Goal: Task Accomplishment & Management: Use online tool/utility

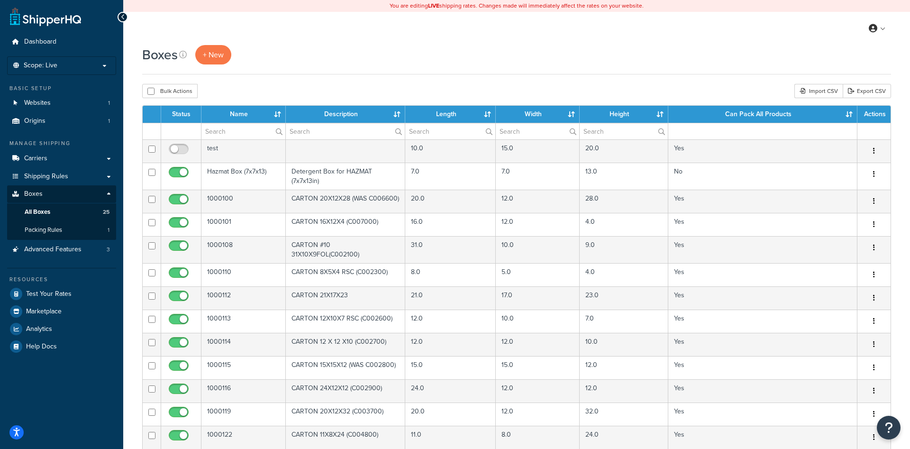
select select "25"
click at [216, 54] on span "+ New" at bounding box center [213, 54] width 21 height 11
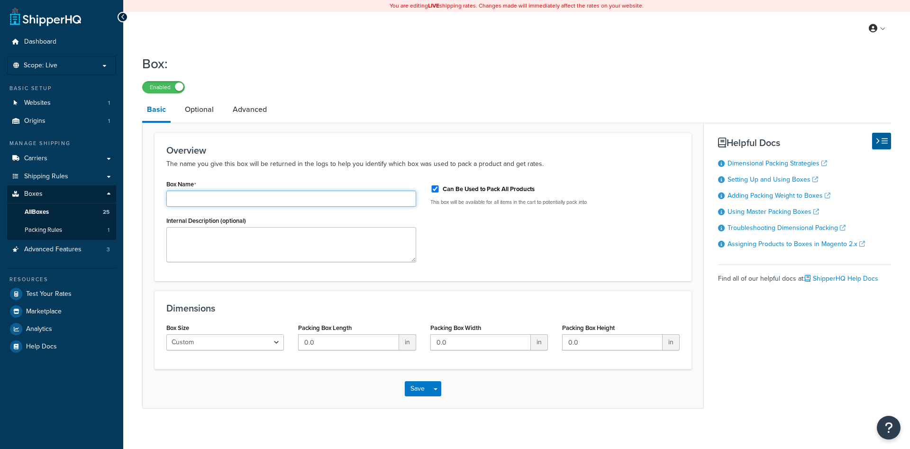
click at [216, 198] on input "Box Name" at bounding box center [291, 199] width 250 height 16
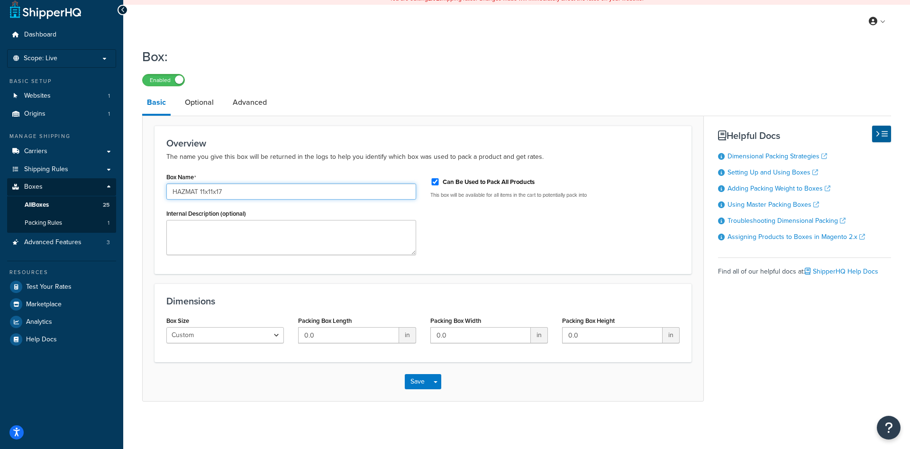
type input "HAZMAT 11x11x17"
click at [236, 229] on textarea "HAZMAT Box for Detergent" at bounding box center [291, 237] width 250 height 35
type textarea "HAZMAT Box for Detergent"
click at [293, 230] on textarea "HAZMAT Box for Detergent" at bounding box center [291, 237] width 250 height 35
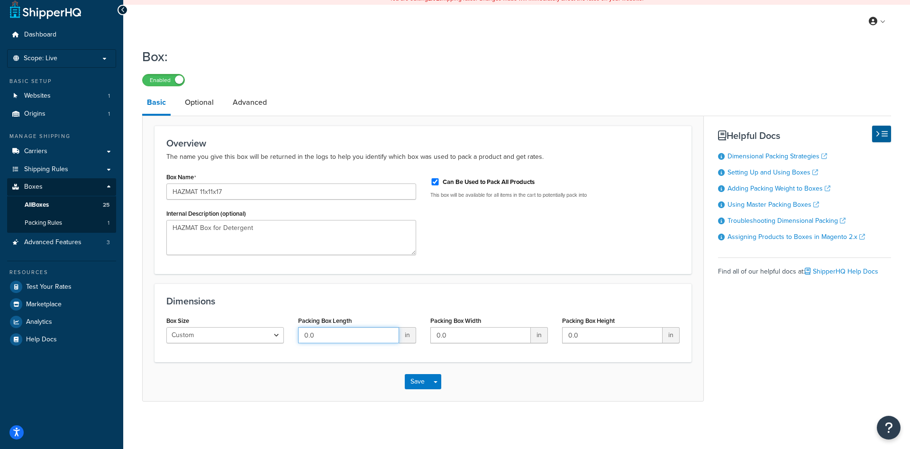
click at [364, 337] on input "0.0" at bounding box center [348, 335] width 100 height 16
type input "11"
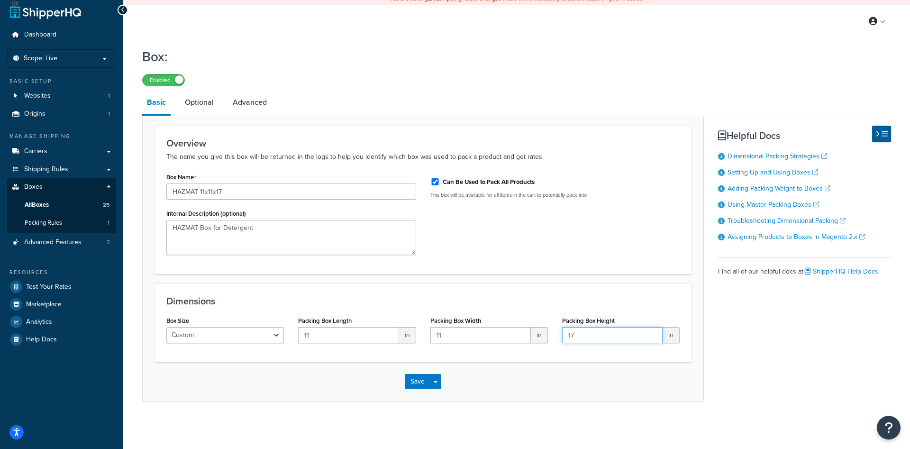
type input "17"
click at [483, 274] on form "Overview The name you give this box will be returned in the logs to help you id…" at bounding box center [423, 263] width 561 height 275
click at [426, 176] on div "Can Be Used to Pack All Products This box will be available for all items in th…" at bounding box center [555, 188] width 264 height 36
click at [432, 182] on input "Can Be Used to Pack All Products" at bounding box center [434, 181] width 9 height 7
checkbox input "false"
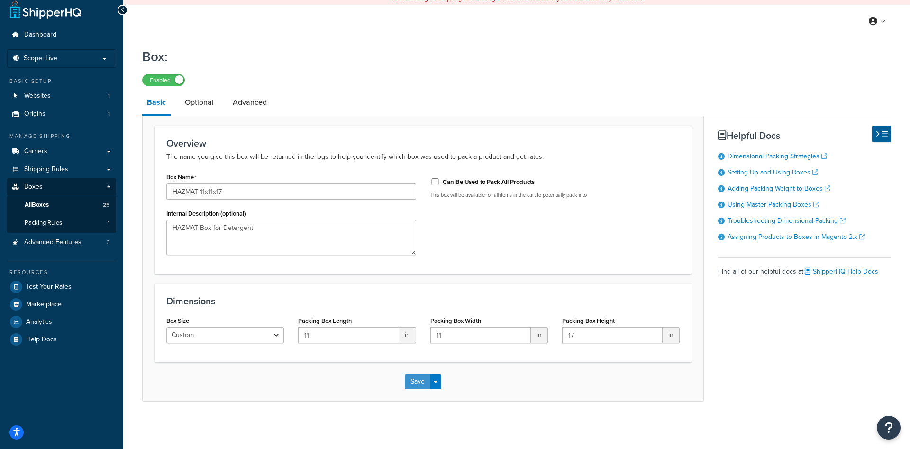
click at [422, 378] on button "Save" at bounding box center [418, 381] width 26 height 15
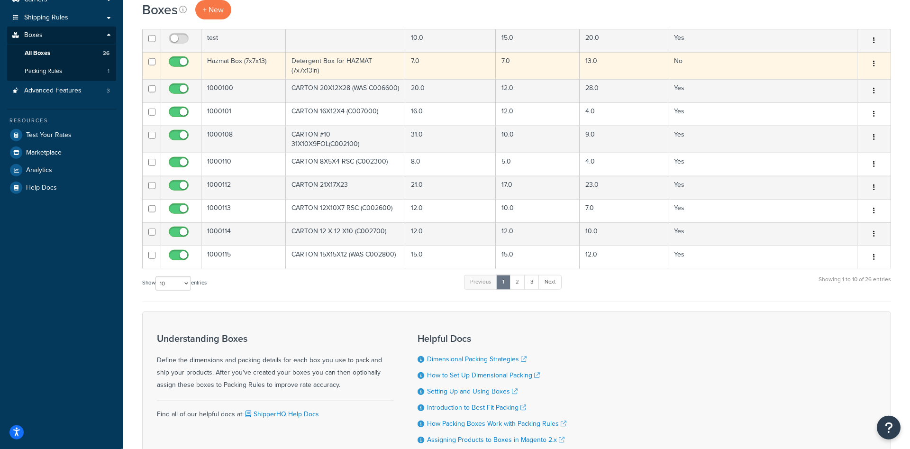
scroll to position [35, 0]
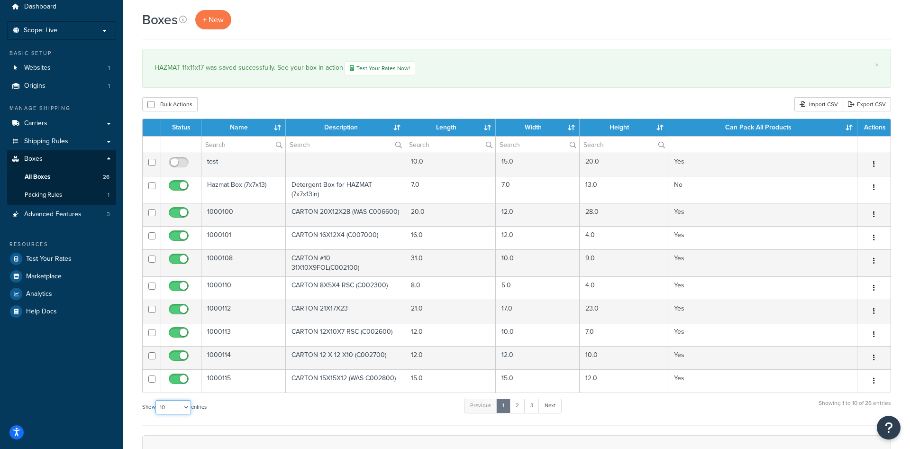
click at [155, 400] on select "10 15 25 50 100 1000" at bounding box center [173, 407] width 36 height 14
select select "50"
click option "50" at bounding box center [0, 0] width 0 height 0
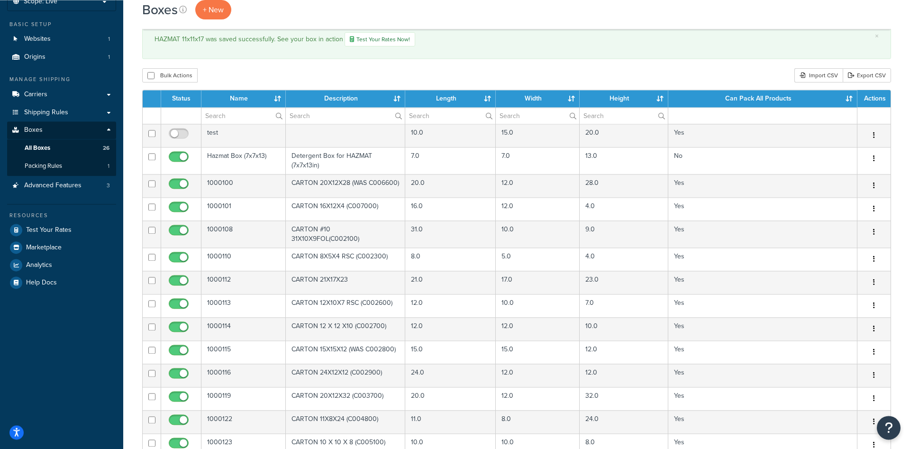
scroll to position [97, 0]
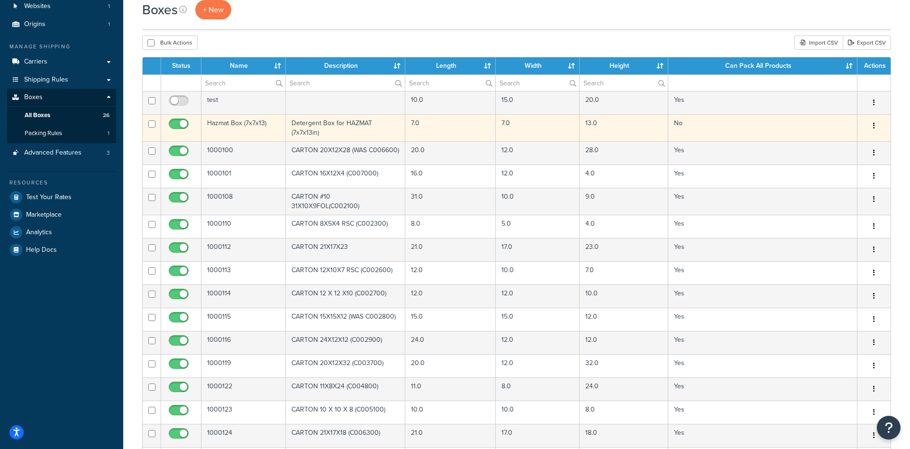
click at [237, 124] on td "Hazmat Box (7x7x13)" at bounding box center [243, 127] width 84 height 27
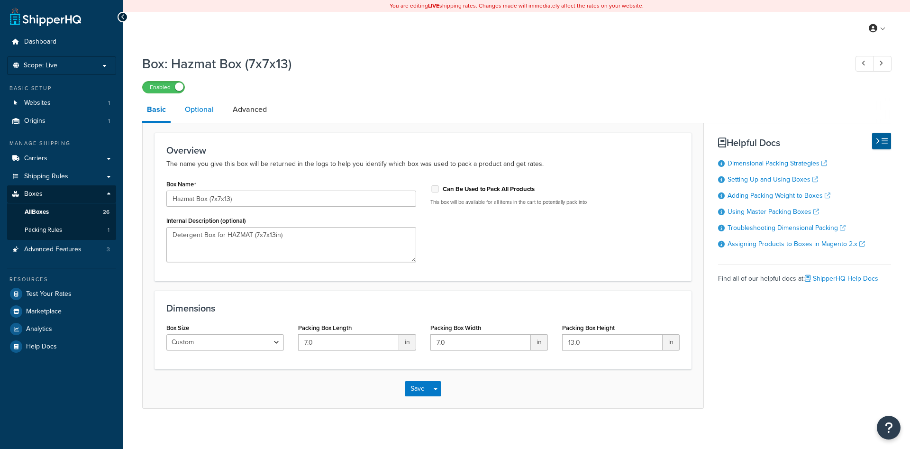
click at [211, 116] on link "Optional" at bounding box center [199, 109] width 38 height 23
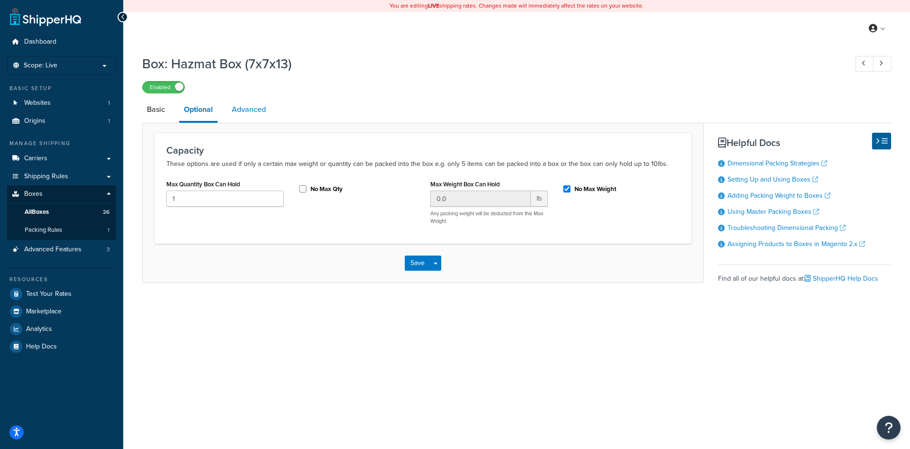
click at [247, 111] on link "Advanced" at bounding box center [249, 109] width 44 height 23
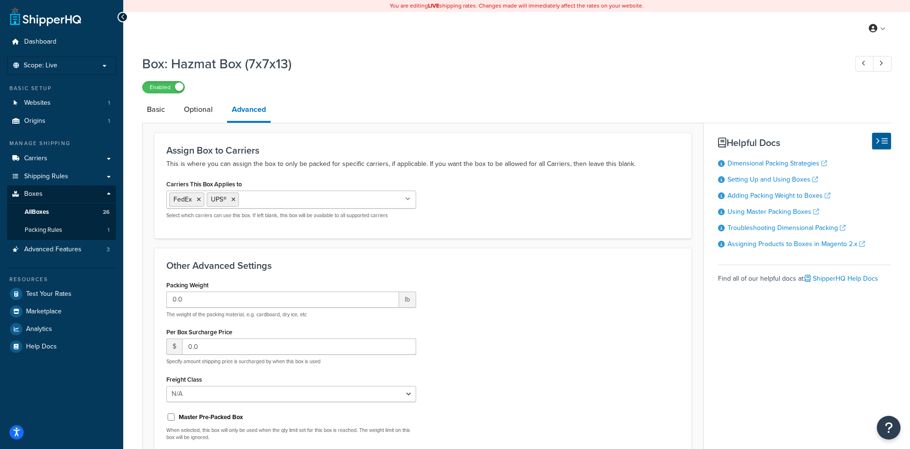
click at [122, 16] on icon at bounding box center [123, 17] width 4 height 7
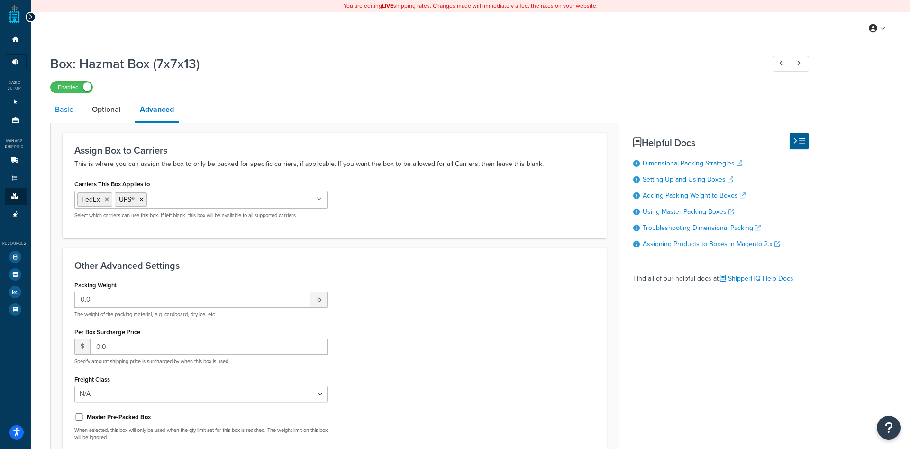
click at [71, 115] on link "Basic" at bounding box center [63, 109] width 27 height 23
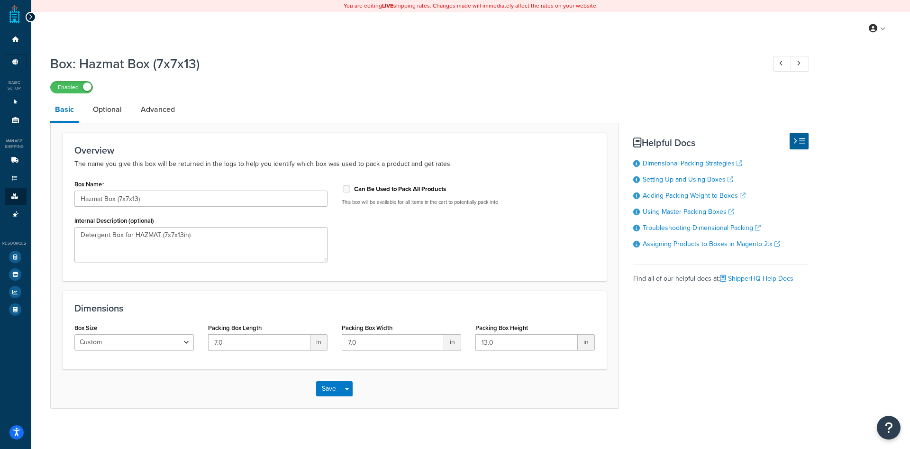
click at [30, 19] on icon at bounding box center [30, 17] width 4 height 7
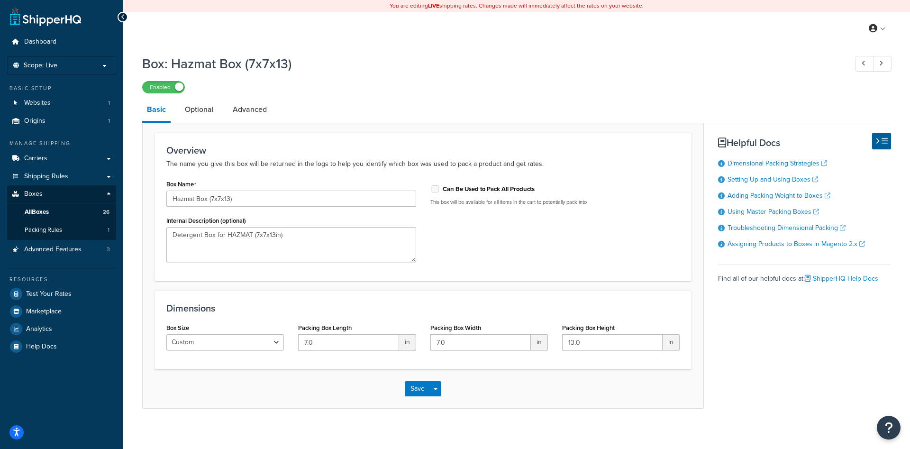
scroll to position [8, 0]
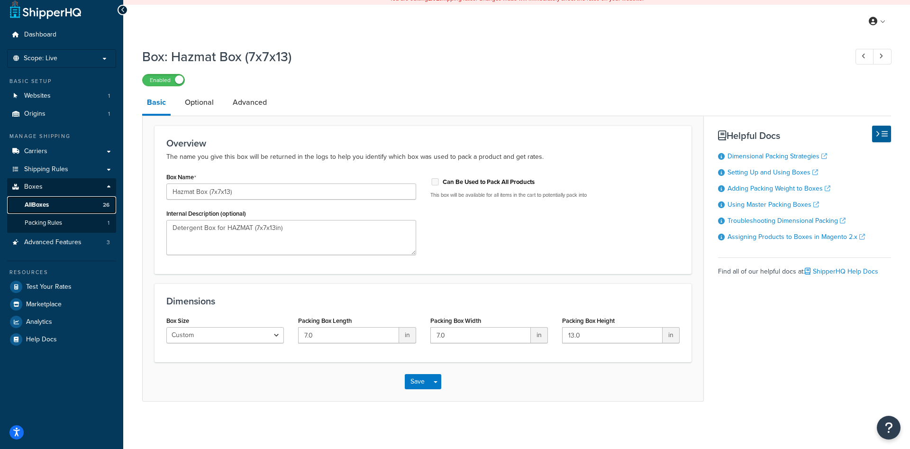
click at [68, 199] on link "All Boxes 26" at bounding box center [61, 205] width 109 height 18
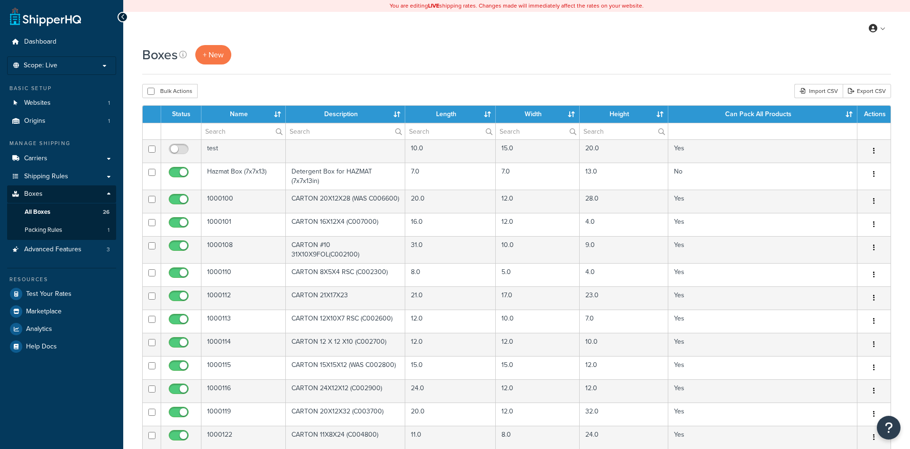
select select "50"
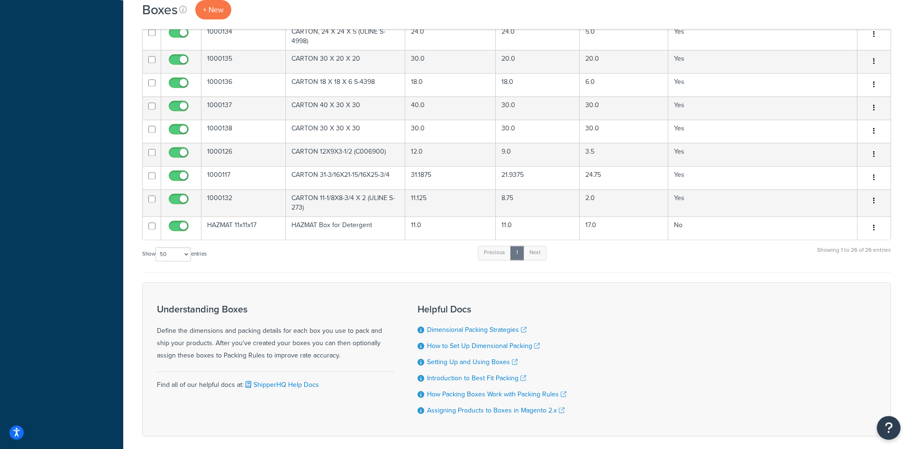
scroll to position [559, 0]
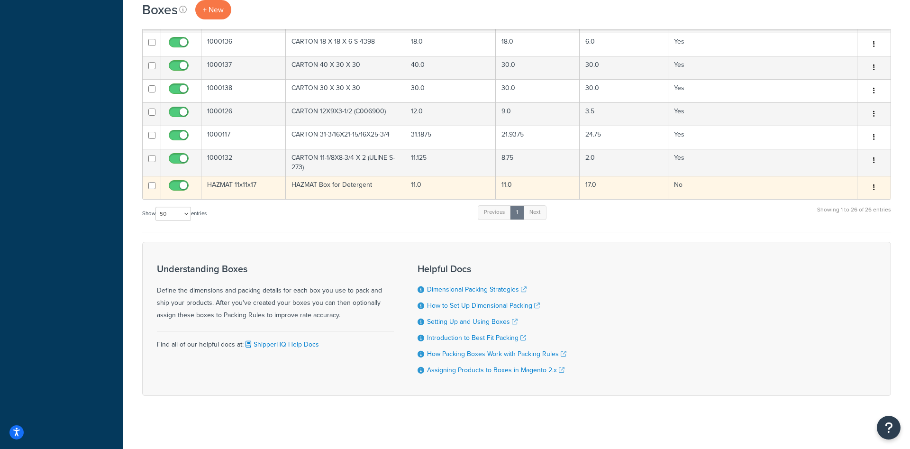
click at [236, 180] on td "HAZMAT 11x11x17" at bounding box center [243, 187] width 84 height 23
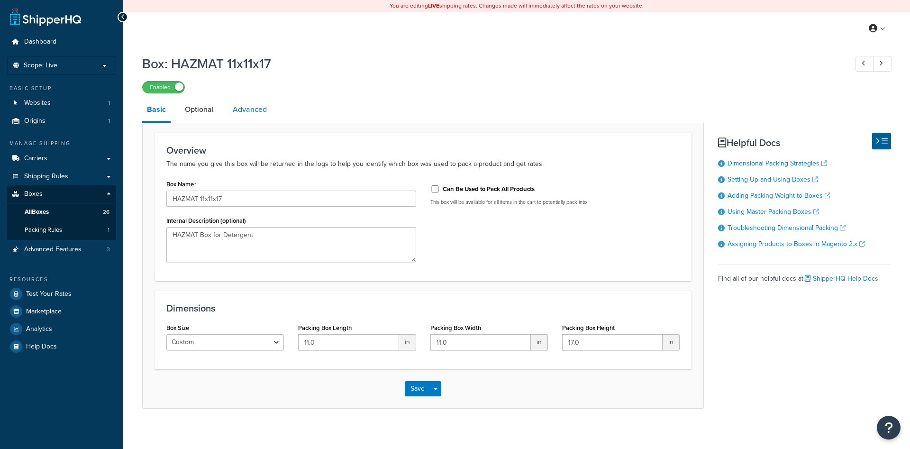
click at [238, 111] on link "Advanced" at bounding box center [250, 109] width 44 height 23
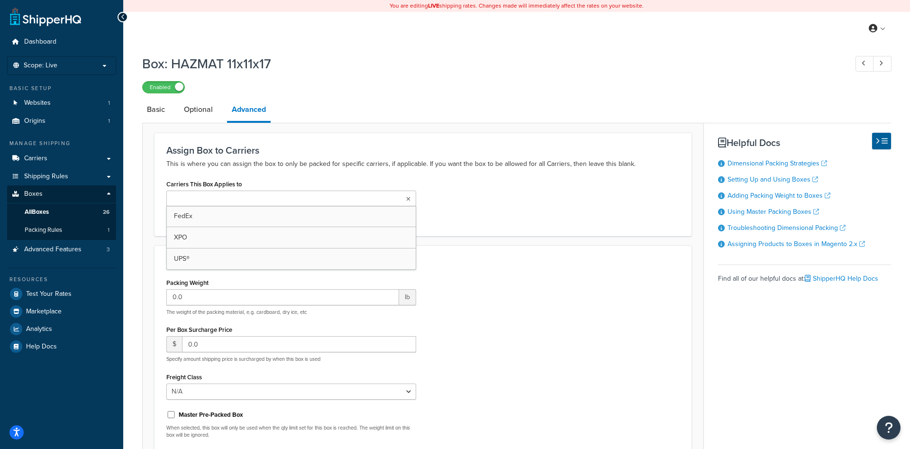
drag, startPoint x: 319, startPoint y: 202, endPoint x: 328, endPoint y: 197, distance: 9.3
click at [319, 202] on ul at bounding box center [291, 199] width 250 height 16
drag, startPoint x: 242, startPoint y: 220, endPoint x: 253, endPoint y: 198, distance: 24.2
click at [257, 196] on input "Carriers This Box Applies to" at bounding box center [249, 199] width 84 height 10
click at [588, 221] on div "Carriers This Box Applies to FedEx UPS® XPO Select which carriers can use this …" at bounding box center [423, 201] width 528 height 49
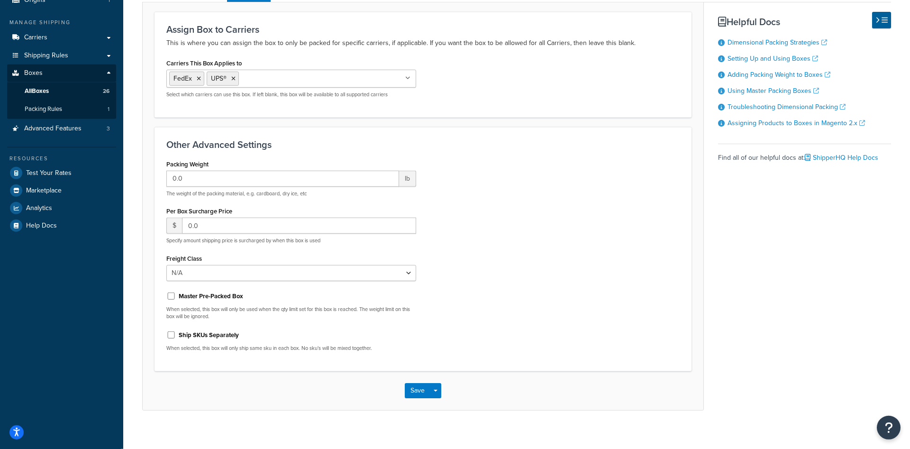
scroll to position [130, 0]
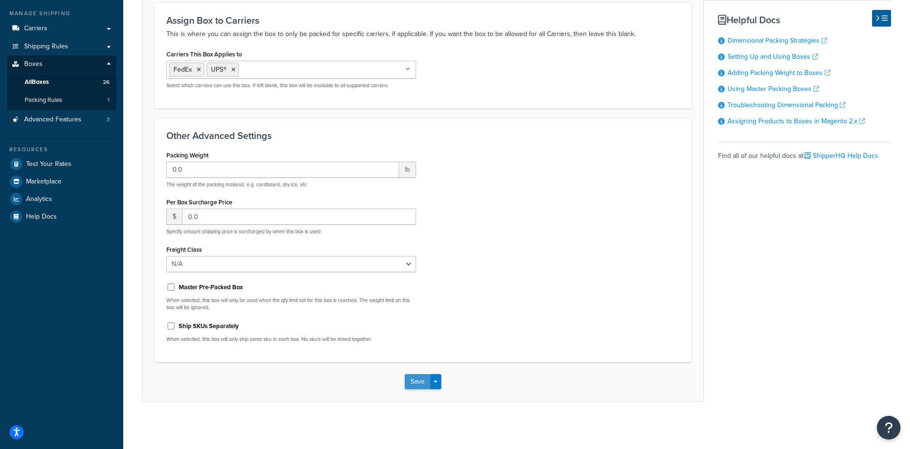
click at [428, 380] on button "Save" at bounding box center [418, 381] width 26 height 15
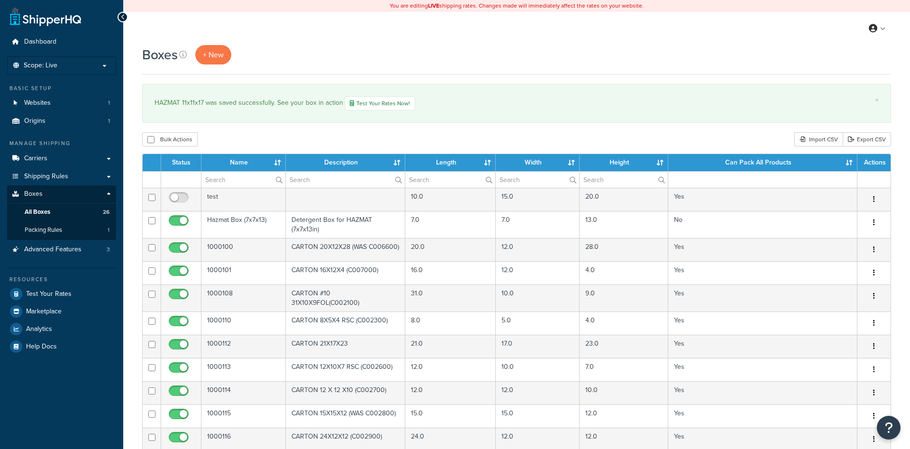
select select "50"
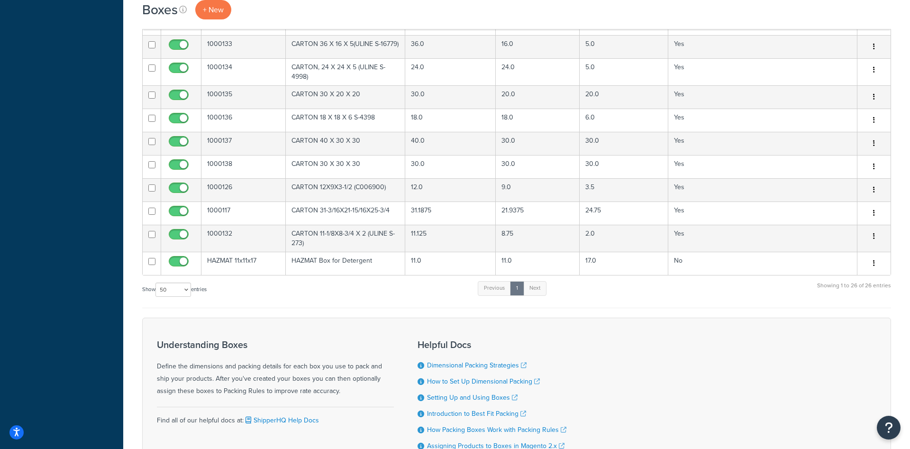
scroll to position [608, 0]
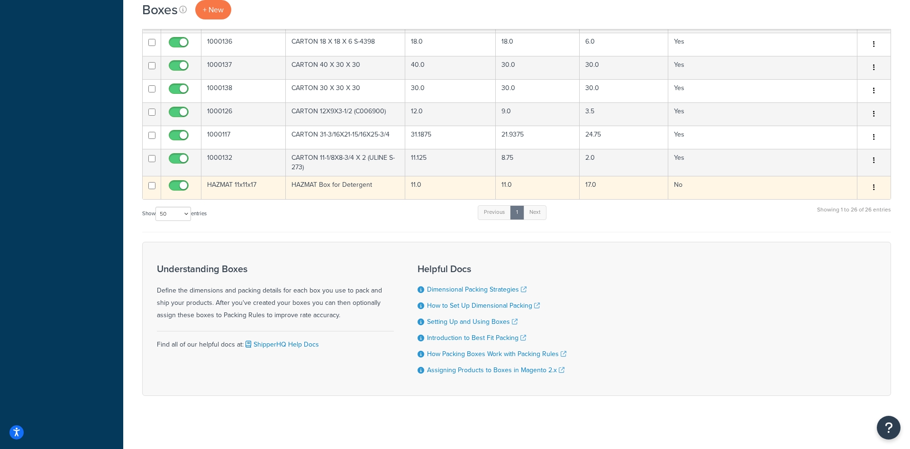
click at [244, 191] on td "HAZMAT 11x11x17" at bounding box center [243, 187] width 84 height 23
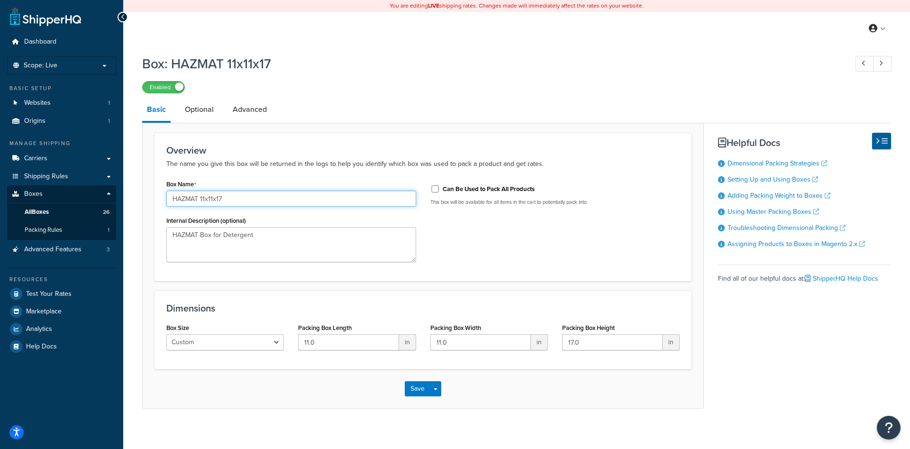
click at [199, 200] on input "HAZMAT 11x11x17" at bounding box center [291, 199] width 250 height 16
type input "HAZMAT Box 11x11x17"
click at [416, 385] on button "Save" at bounding box center [418, 388] width 26 height 15
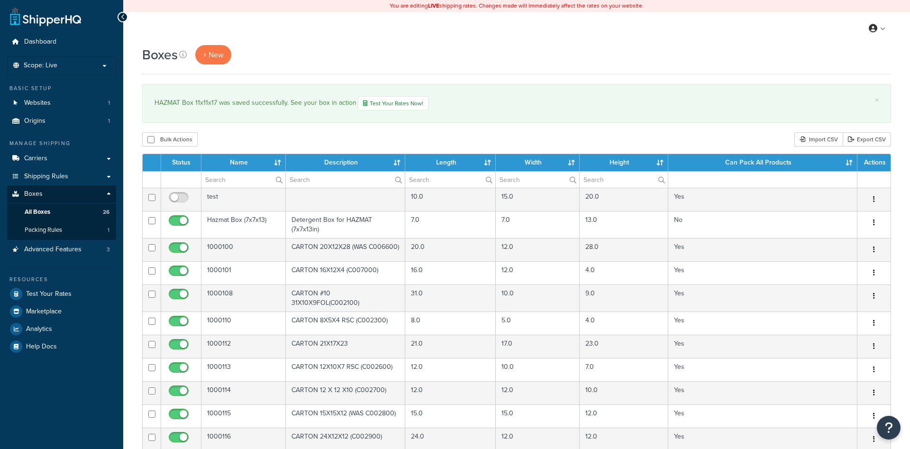
select select "50"
click at [45, 175] on span "Shipping Rules" at bounding box center [46, 177] width 44 height 8
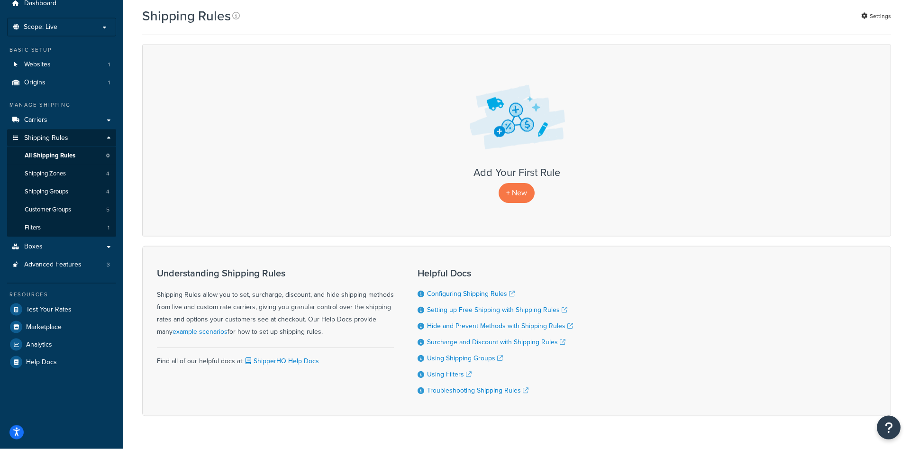
scroll to position [14, 0]
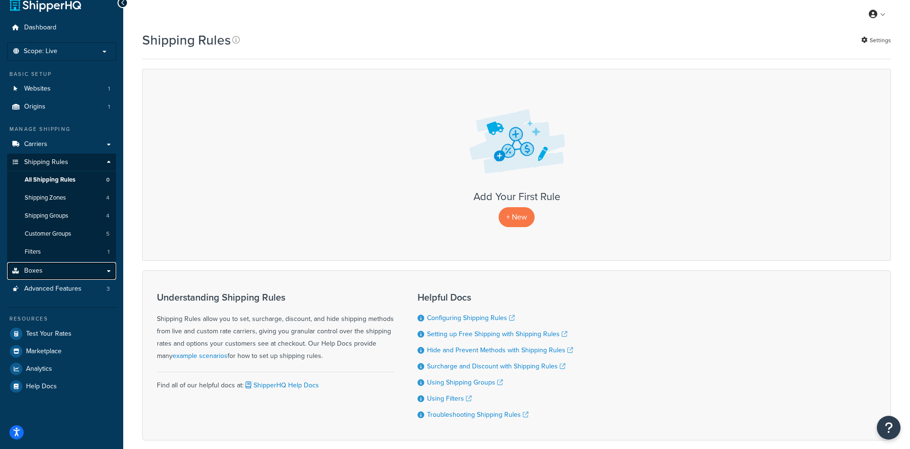
click at [65, 274] on link "Boxes" at bounding box center [61, 271] width 109 height 18
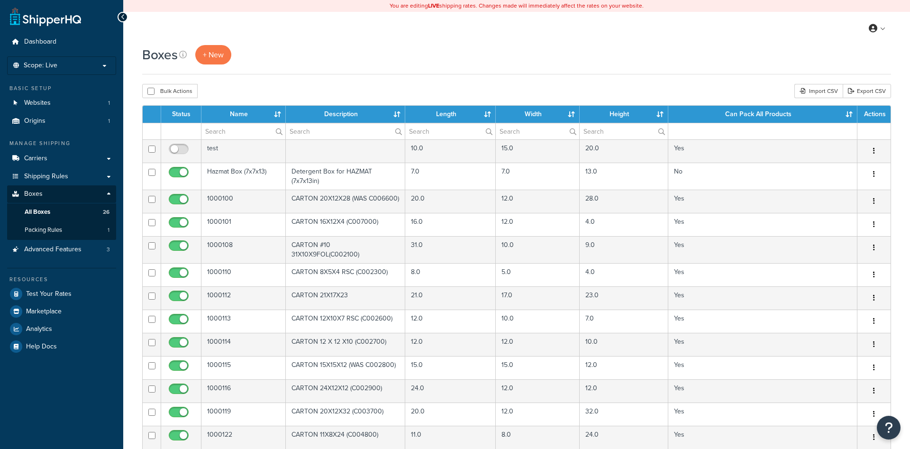
select select "50"
click at [64, 232] on link "Packing Rules 1" at bounding box center [61, 230] width 109 height 18
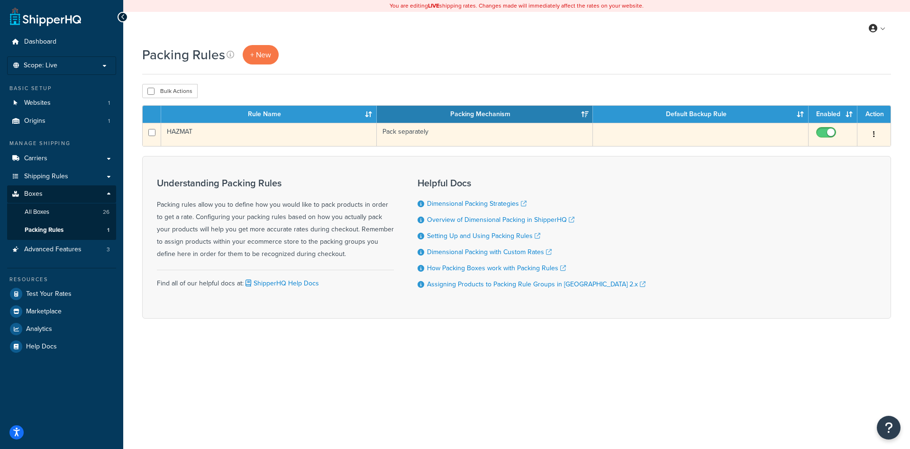
click at [228, 137] on td "HAZMAT" at bounding box center [269, 134] width 216 height 23
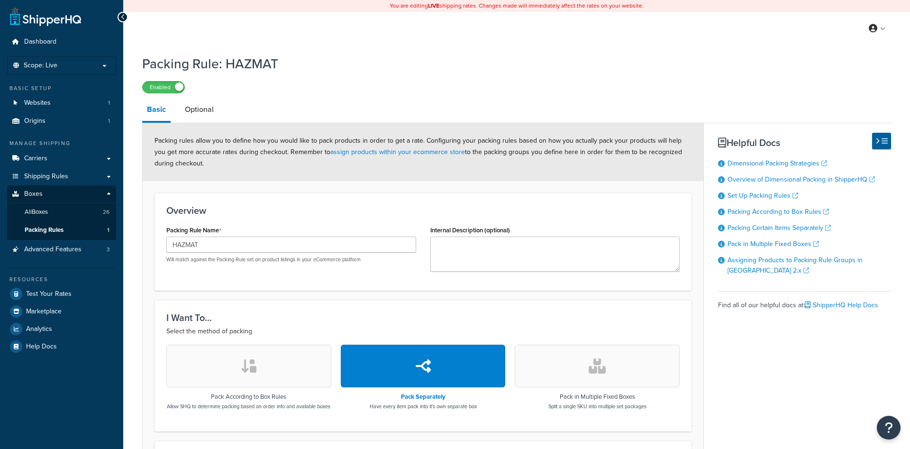
select select "576342"
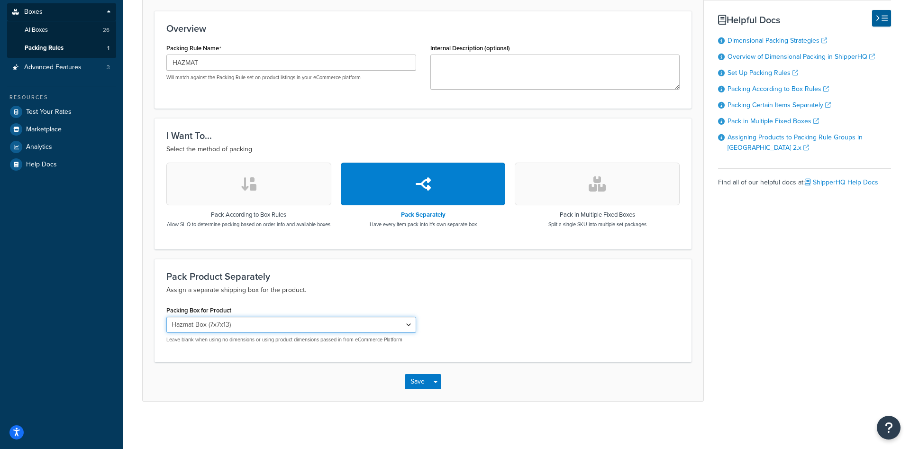
click at [166, 317] on select "Hazmat Box (7x7x13) HAZMAT Box 11x11x17" at bounding box center [291, 325] width 250 height 16
click at [320, 300] on div "Pack Product Separately Assign a separate shipping box for the product. Packing…" at bounding box center [423, 310] width 537 height 103
click at [166, 317] on select "Hazmat Box (7x7x13) HAZMAT Box 11x11x17" at bounding box center [291, 325] width 250 height 16
click at [365, 278] on h3 "Pack Product Separately" at bounding box center [422, 276] width 513 height 10
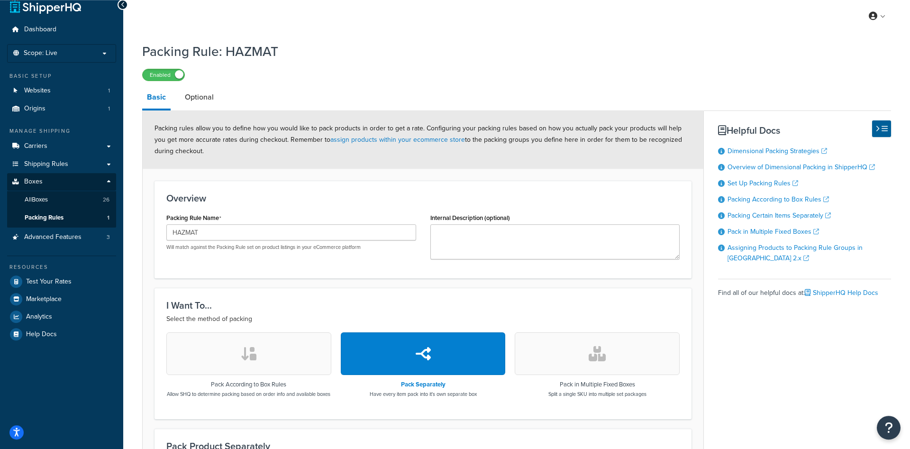
scroll to position [0, 0]
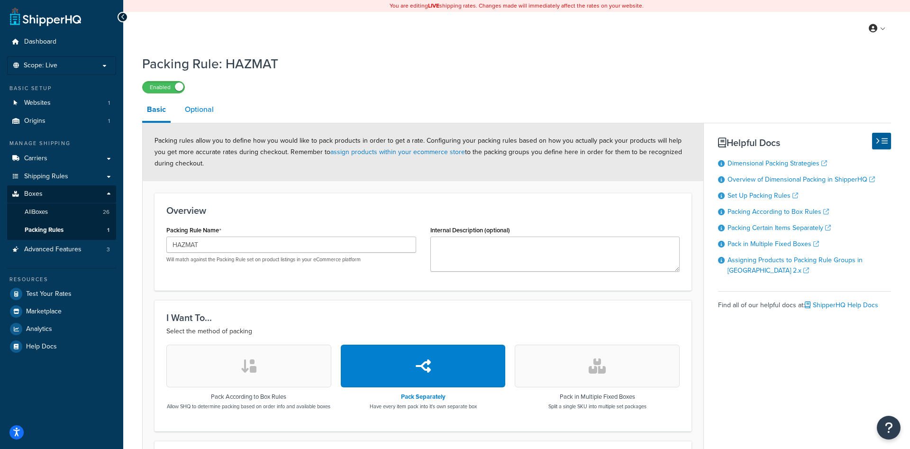
click at [196, 115] on link "Optional" at bounding box center [199, 109] width 38 height 23
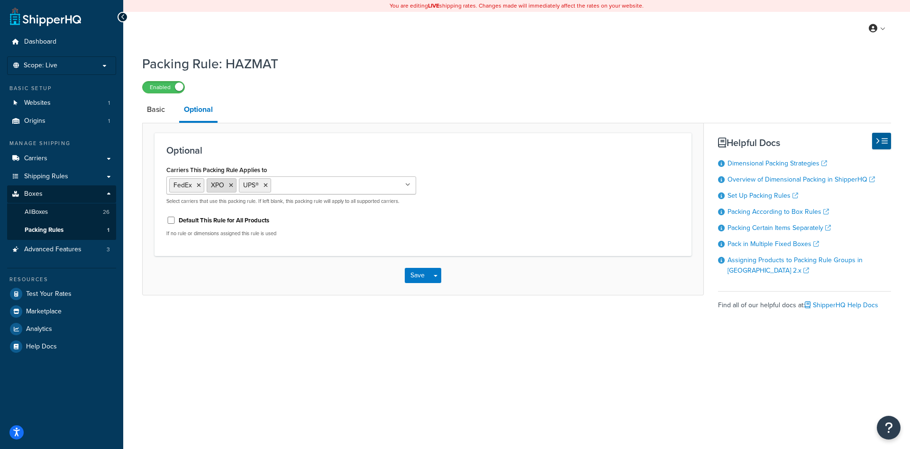
click at [229, 184] on icon at bounding box center [231, 185] width 4 height 6
click at [413, 278] on button "Save" at bounding box center [418, 275] width 26 height 15
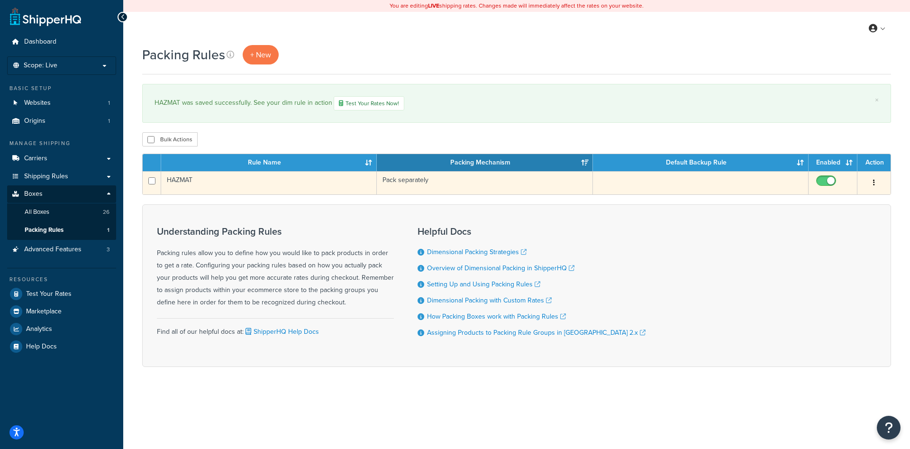
click at [289, 185] on td "HAZMAT" at bounding box center [269, 182] width 216 height 23
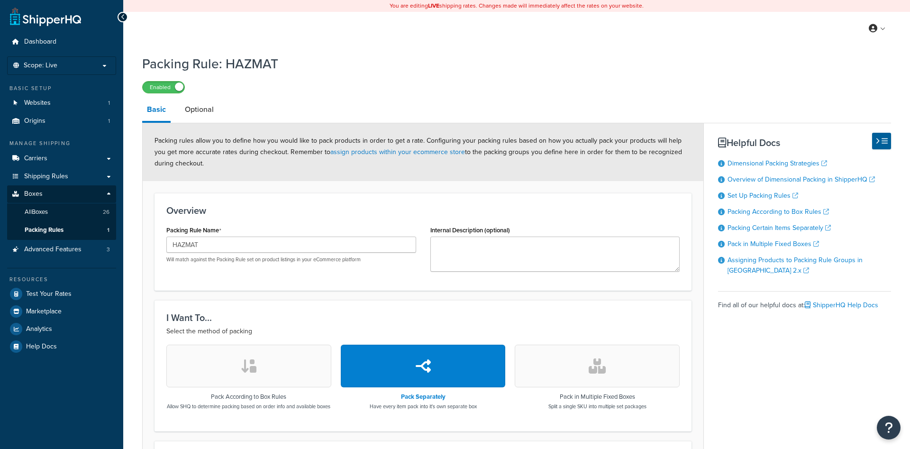
select select "576342"
click at [263, 245] on input "HAZMAT" at bounding box center [291, 245] width 250 height 16
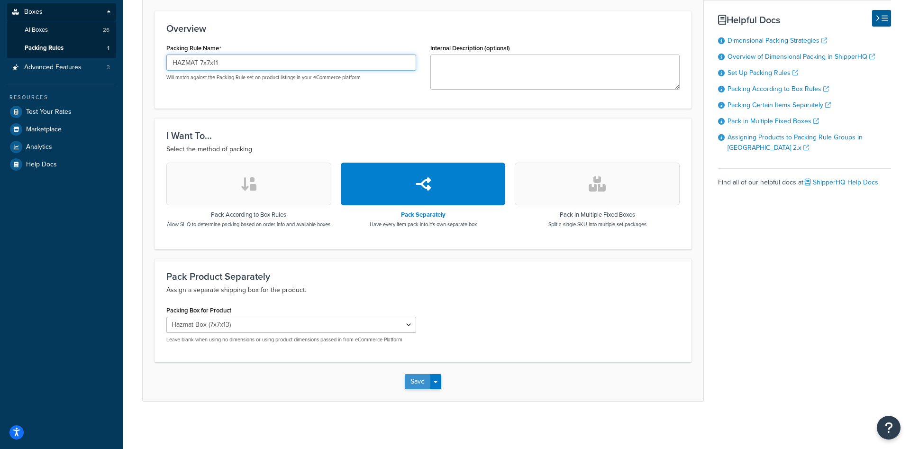
type input "HAZMAT 7x7x11"
click at [421, 382] on button "Save" at bounding box center [418, 381] width 26 height 15
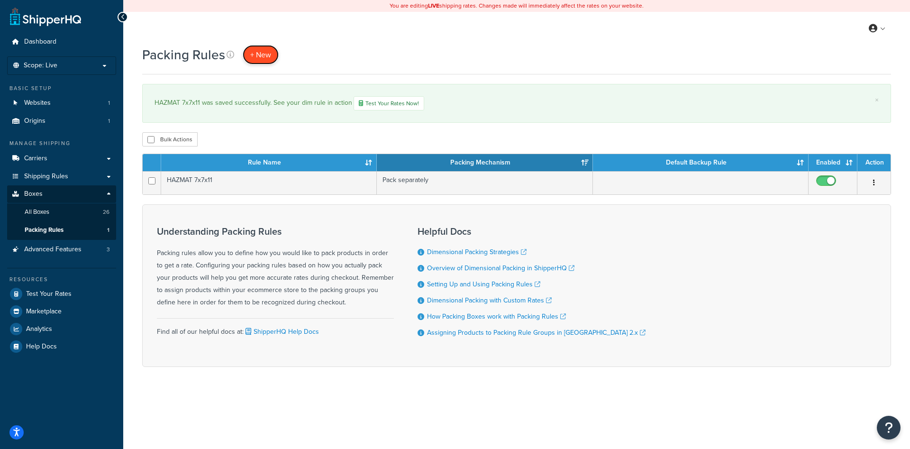
click at [259, 53] on span "+ New" at bounding box center [260, 54] width 21 height 11
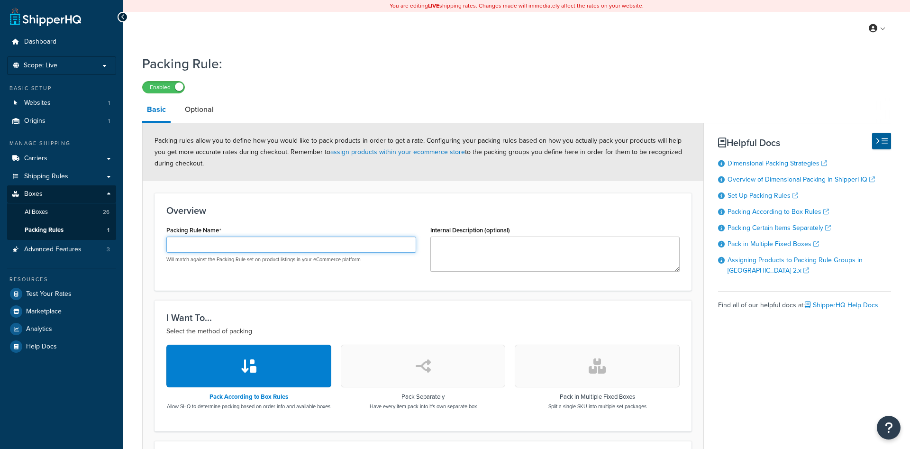
click at [272, 245] on input "Packing Rule Name" at bounding box center [291, 245] width 250 height 16
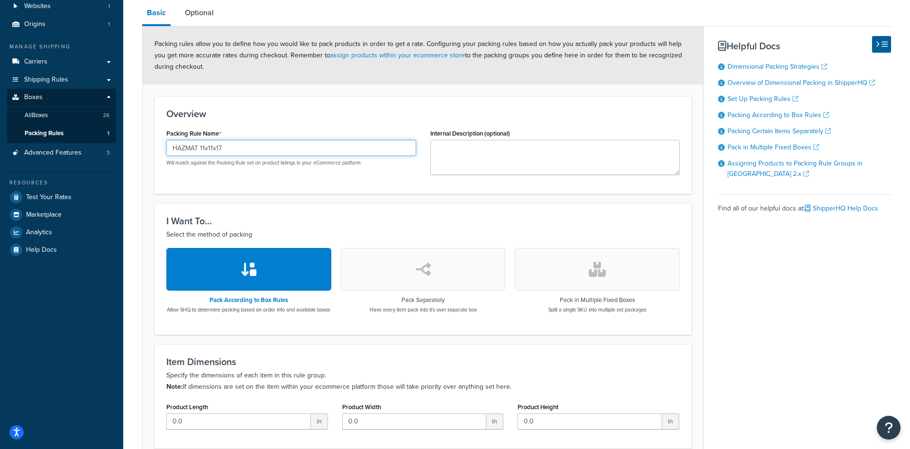
type input "HAZMAT 11x11x17"
click at [416, 276] on icon "button" at bounding box center [423, 269] width 15 height 15
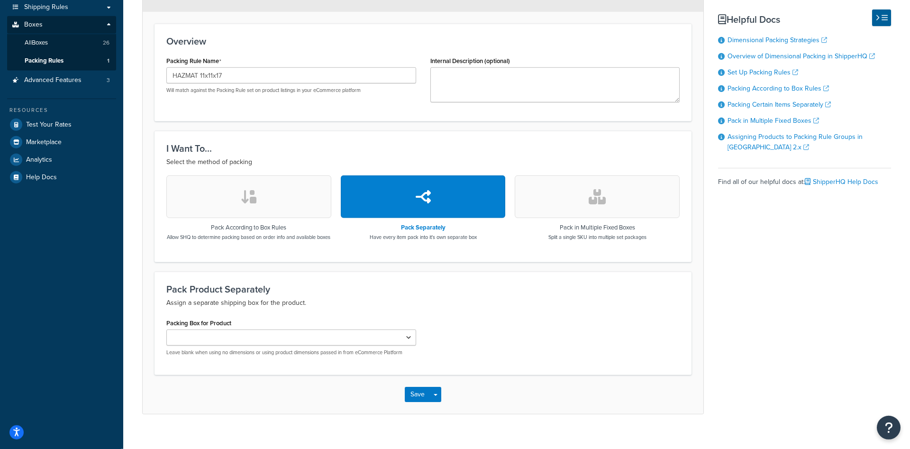
scroll to position [190, 0]
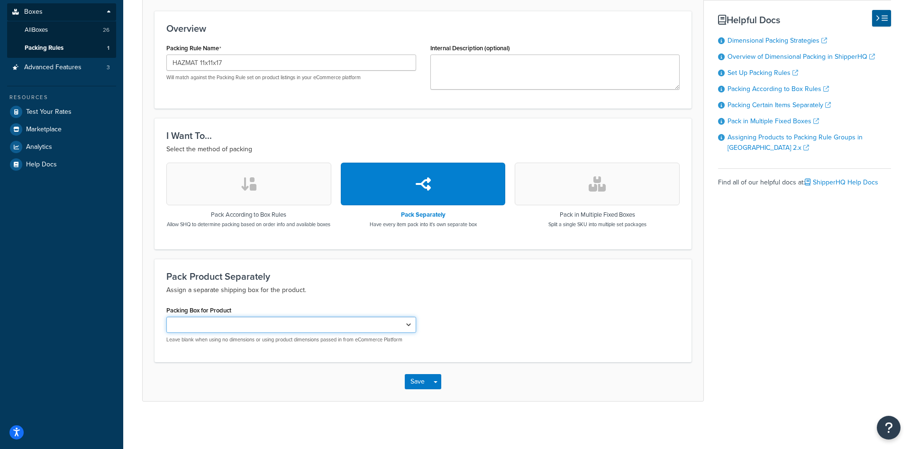
click at [166, 317] on select "Hazmat Box (7x7x13) HAZMAT Box 11x11x17" at bounding box center [291, 325] width 250 height 16
select select "744447"
click option "HAZMAT Box 11x11x17" at bounding box center [0, 0] width 0 height 0
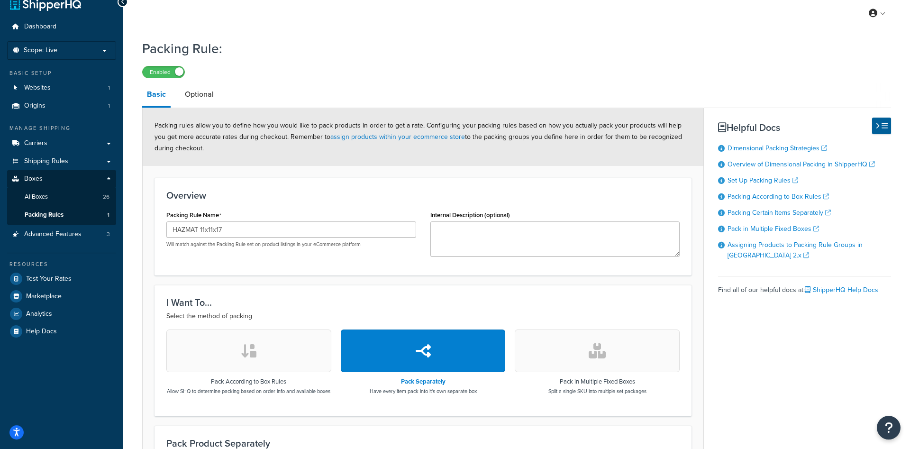
scroll to position [0, 0]
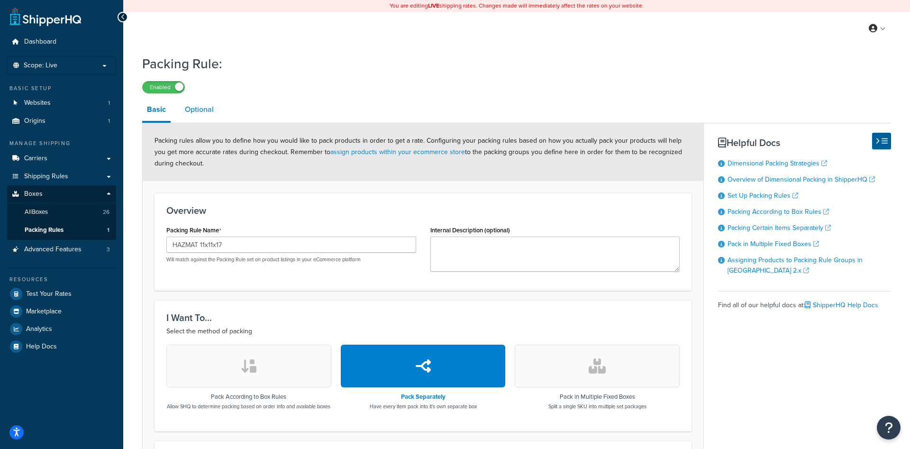
click at [203, 104] on link "Optional" at bounding box center [199, 109] width 38 height 23
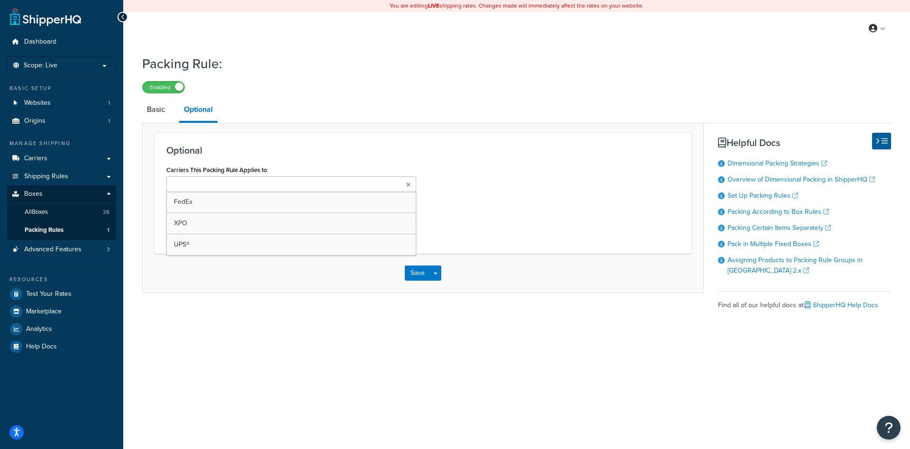
click at [321, 179] on ul at bounding box center [291, 184] width 250 height 16
click at [291, 183] on input "Carriers This Packing Rule Applies to" at bounding box center [249, 185] width 84 height 10
click at [544, 198] on div "Carriers This Packing Rule Applies to FedEx UPS® XPO Select carriers that use t…" at bounding box center [423, 203] width 528 height 81
click at [422, 276] on button "Save" at bounding box center [418, 275] width 26 height 15
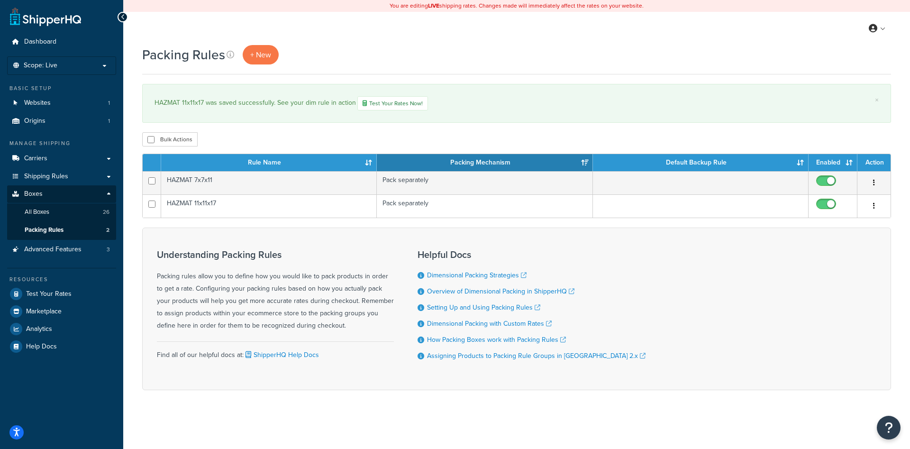
click at [440, 51] on div "Packing Rules + New" at bounding box center [516, 54] width 749 height 19
